Goal: Task Accomplishment & Management: Manage account settings

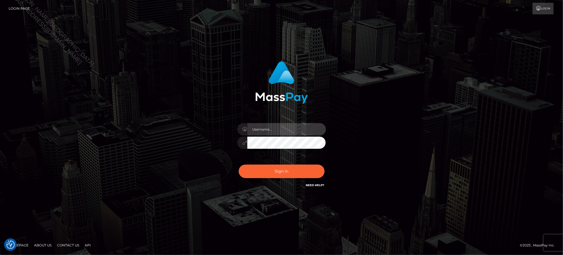
type input "Jiecel"
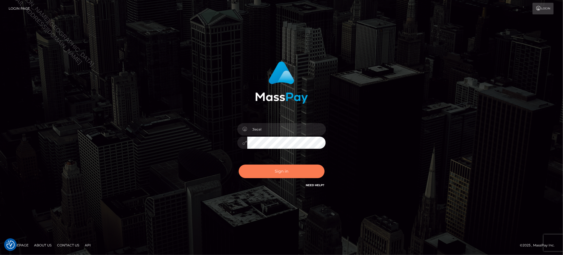
click at [295, 173] on button "Sign in" at bounding box center [282, 172] width 86 height 14
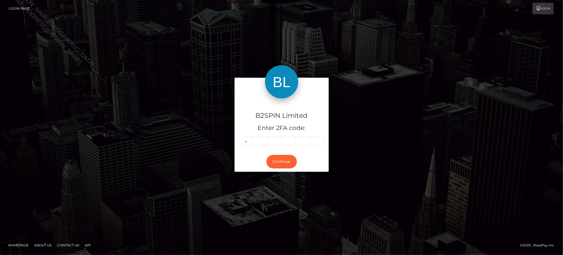
type input "2"
type input "8"
type input "5"
type input "3"
type input "8"
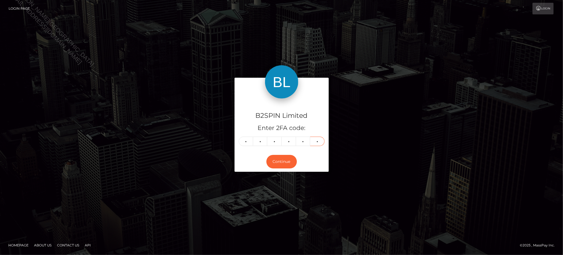
type input "9"
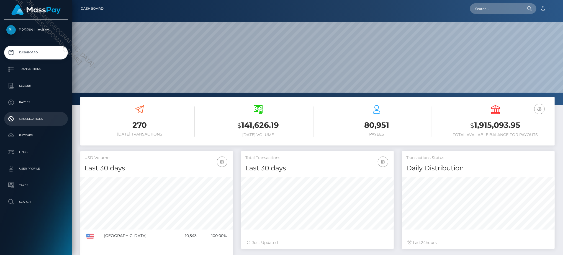
scroll to position [98, 153]
drag, startPoint x: 34, startPoint y: 241, endPoint x: 219, endPoint y: 236, distance: 185.4
click at [34, 241] on div "B2SPIN Limited Dashboard Transactions Ledger Payees Cancellations Batches" at bounding box center [36, 137] width 72 height 235
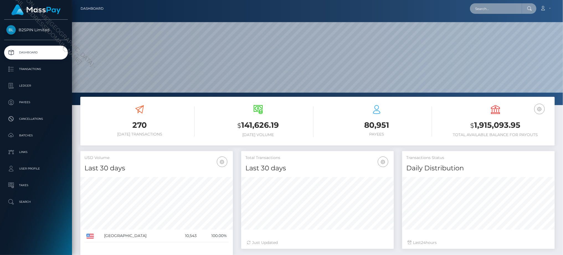
click at [493, 6] on input "text" at bounding box center [496, 8] width 52 height 11
paste input "2ae180d0-7bf7-41a4-abfb-56664d7dcf17"
type input "2ae180d0-7bf7-41a4-abfb-56664d7dcf17"
